Goal: Task Accomplishment & Management: Manage account settings

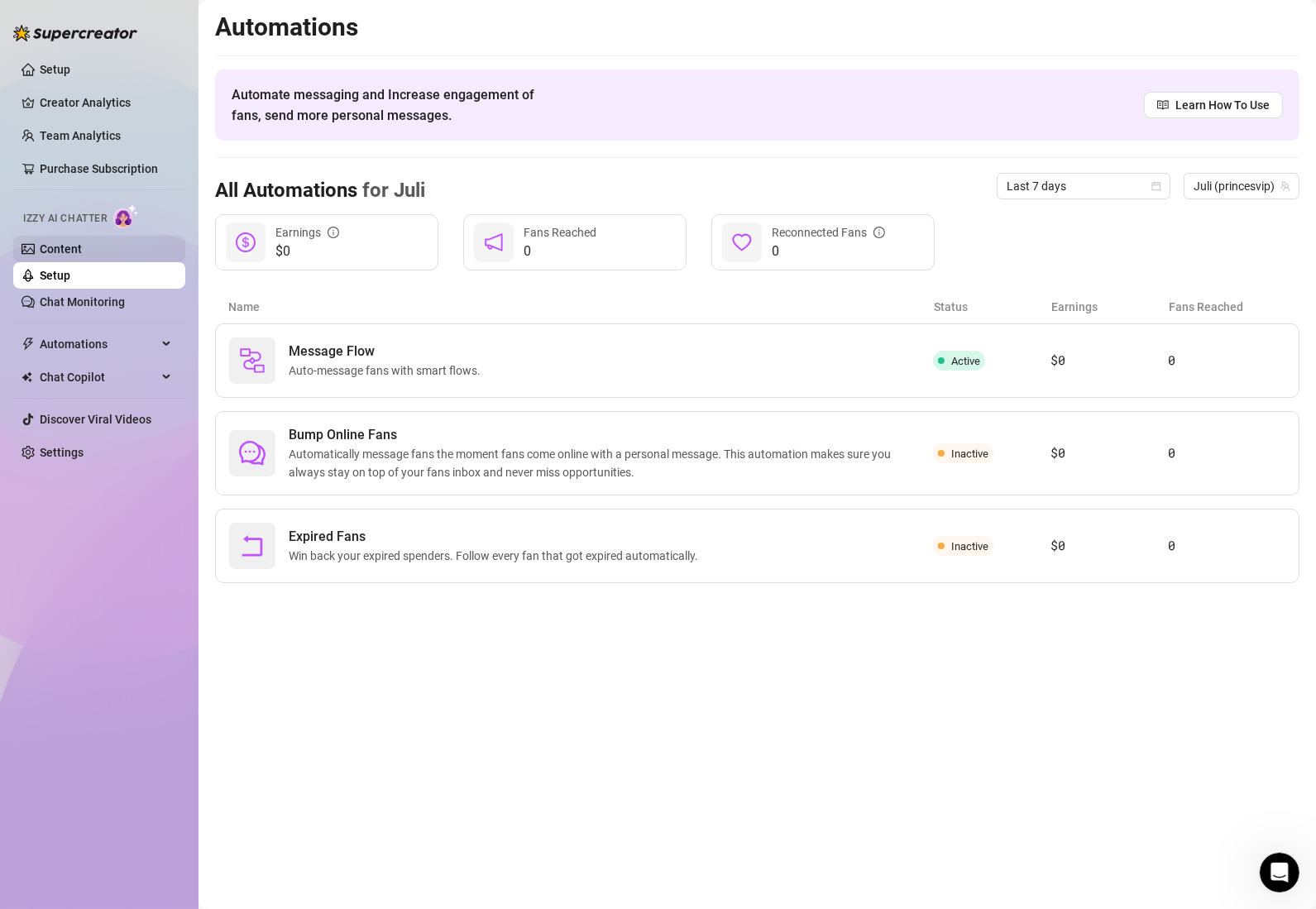
click at [82, 245] on link "Content" at bounding box center [60, 248] width 42 height 13
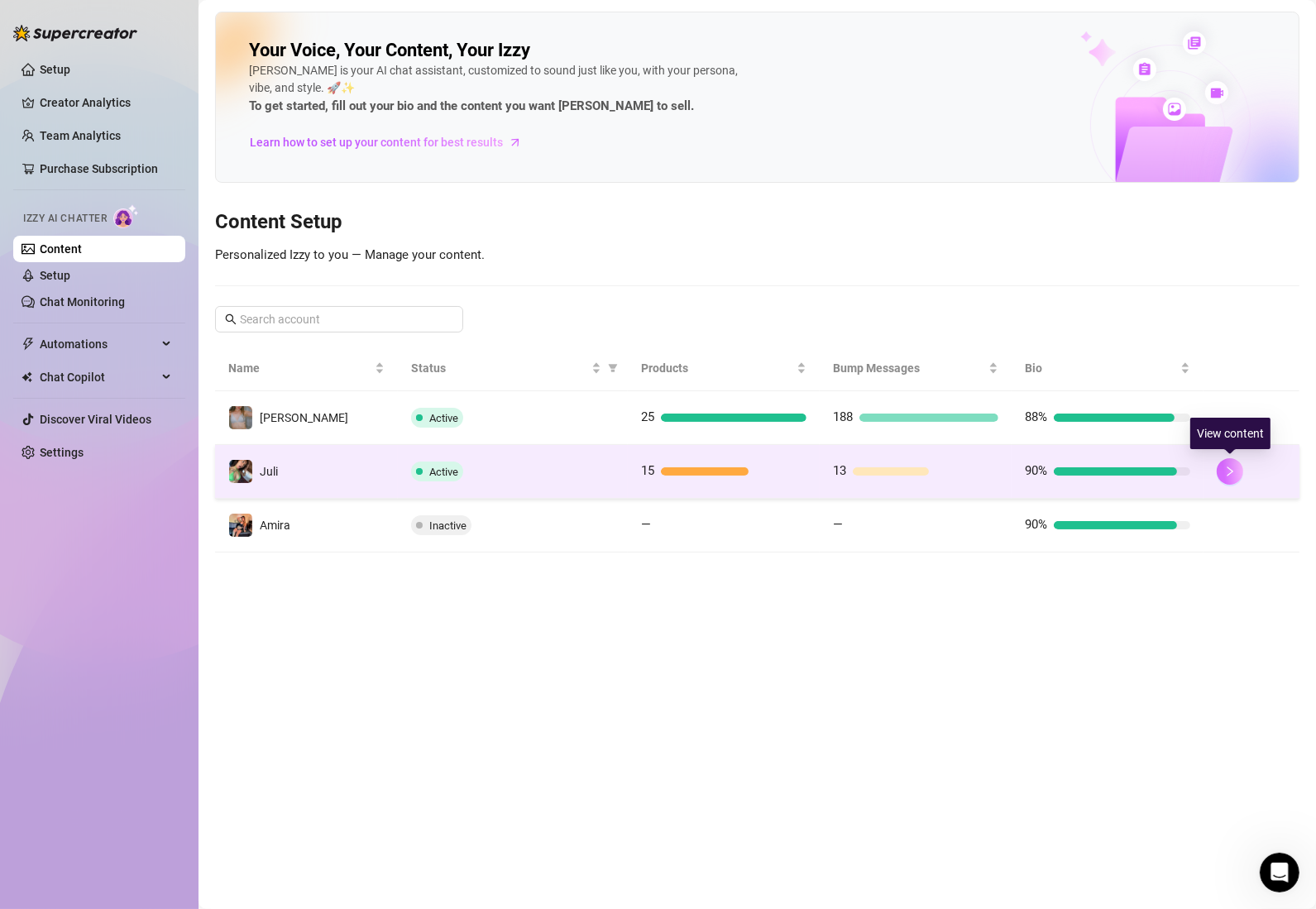
click at [1226, 469] on icon "right" at bounding box center [1229, 471] width 11 height 11
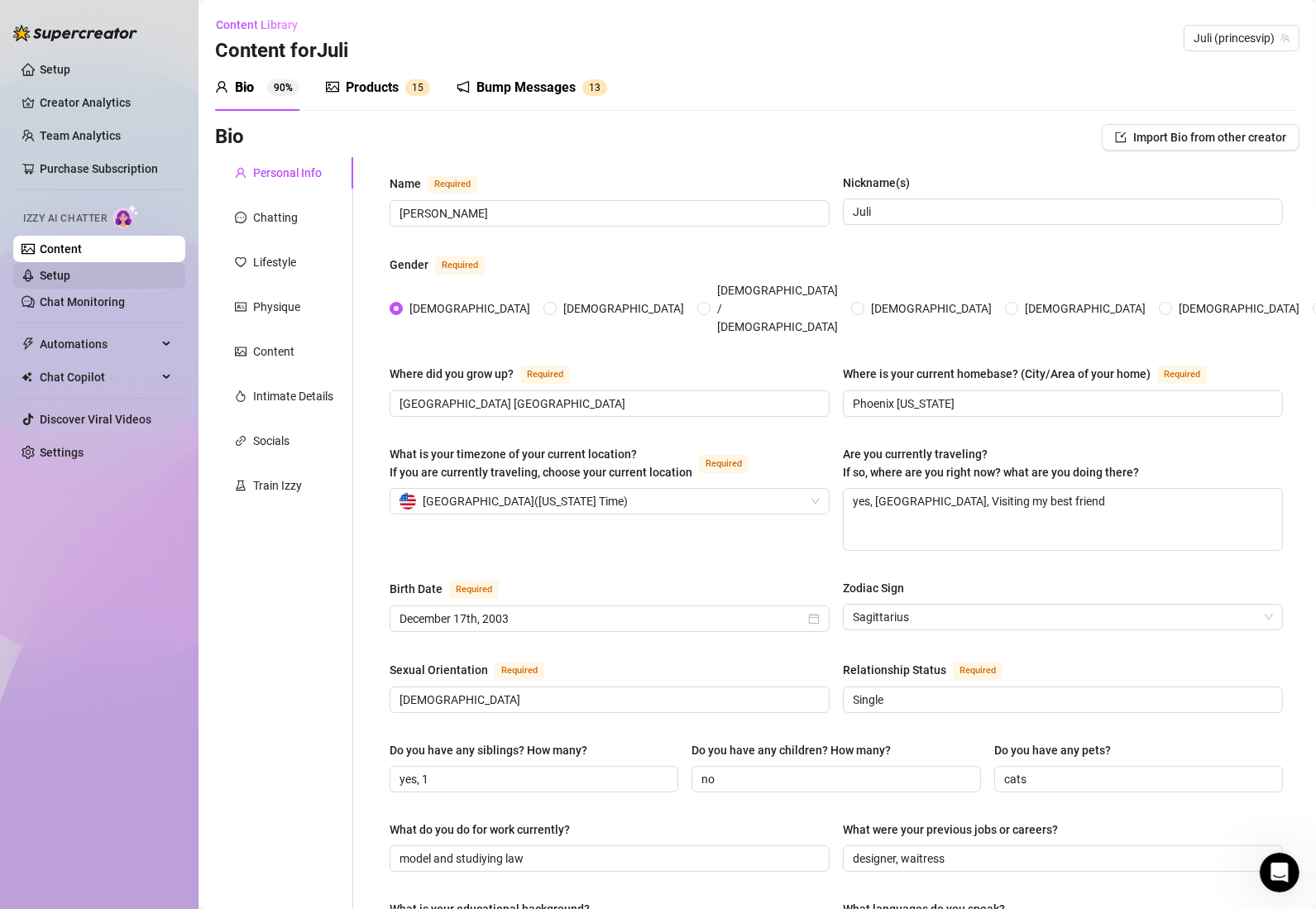
click at [58, 270] on link "Setup" at bounding box center [54, 275] width 31 height 13
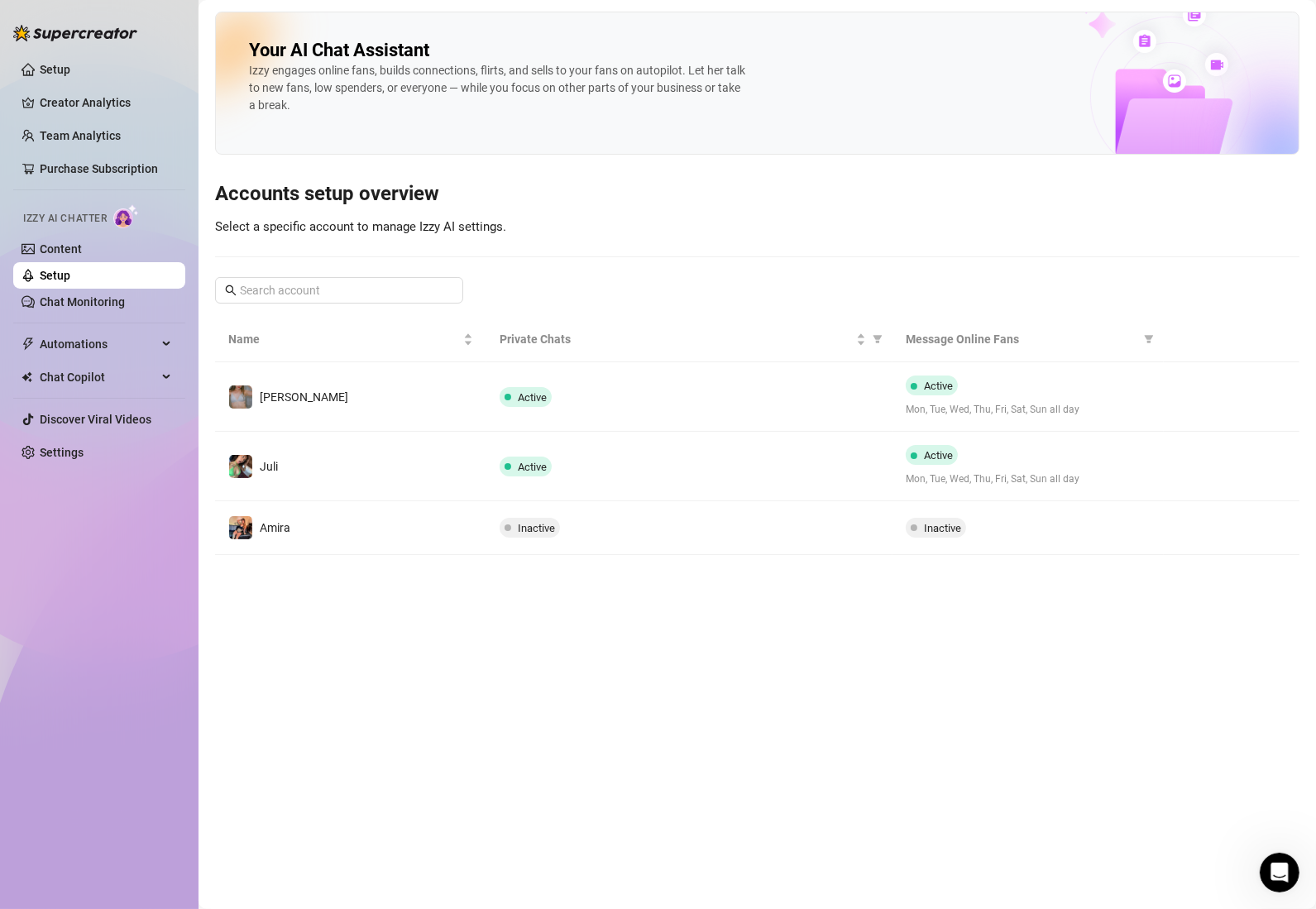
click at [70, 279] on link "Setup" at bounding box center [54, 275] width 31 height 13
click at [67, 269] on link "Setup" at bounding box center [54, 275] width 31 height 13
click at [72, 251] on link "Content" at bounding box center [60, 248] width 42 height 13
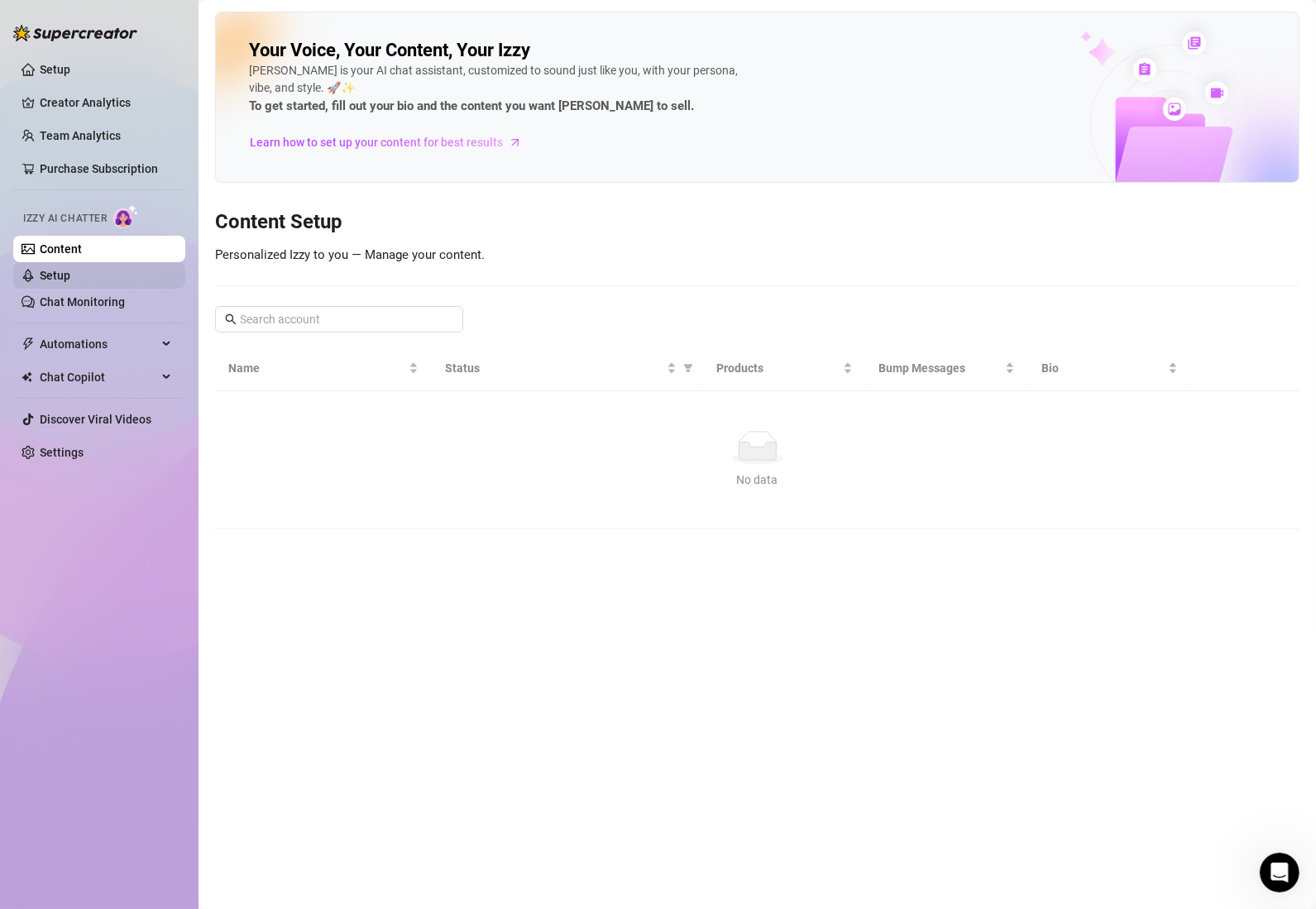
click at [61, 282] on link "Setup" at bounding box center [54, 275] width 31 height 13
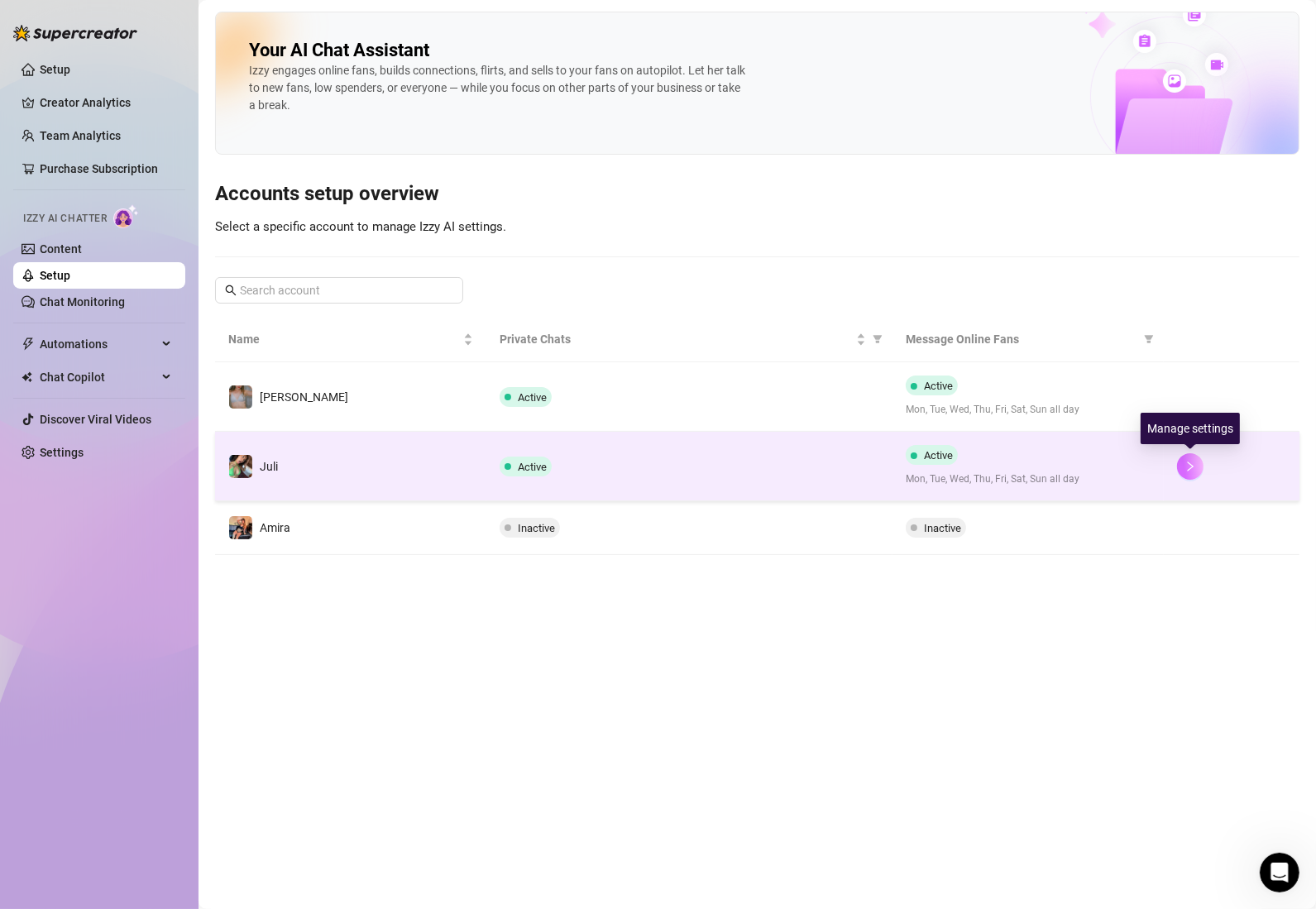
click at [1192, 463] on icon "right" at bounding box center [1190, 466] width 11 height 11
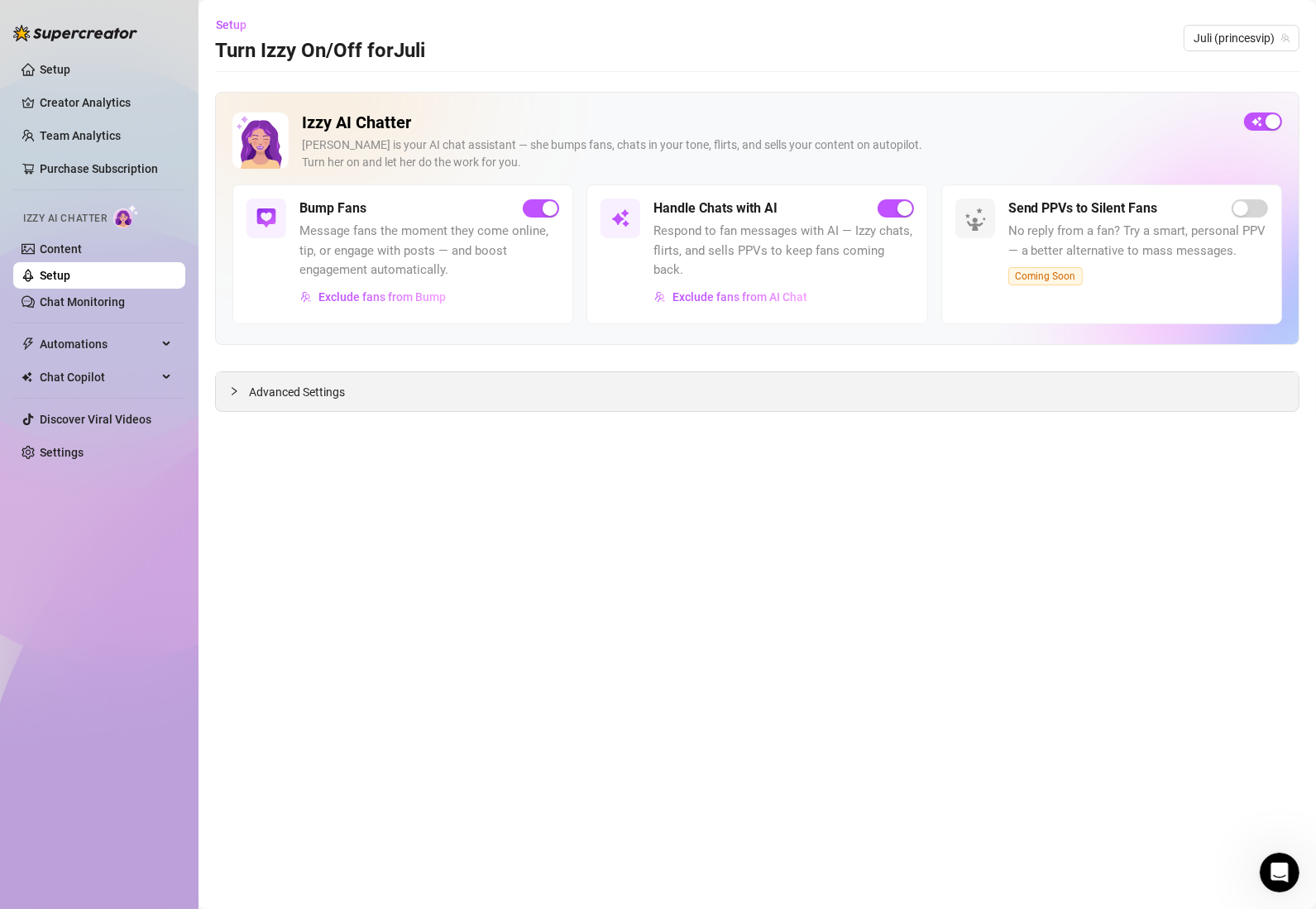
click at [588, 387] on div "Advanced Settings" at bounding box center [757, 391] width 1082 height 38
click at [264, 392] on span "Advanced Settings" at bounding box center [298, 392] width 96 height 18
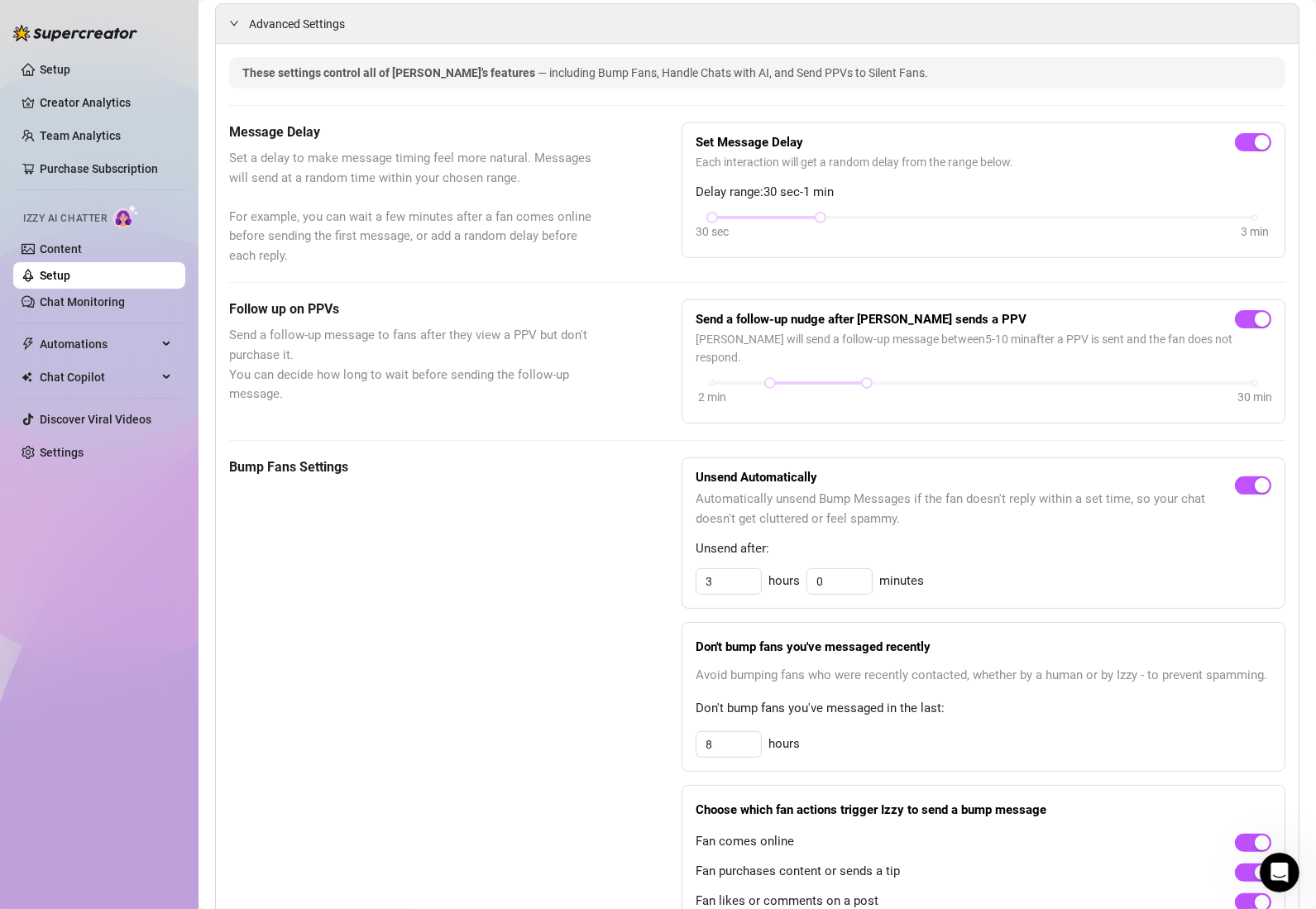
scroll to position [340, 0]
